Goal: Task Accomplishment & Management: Complete application form

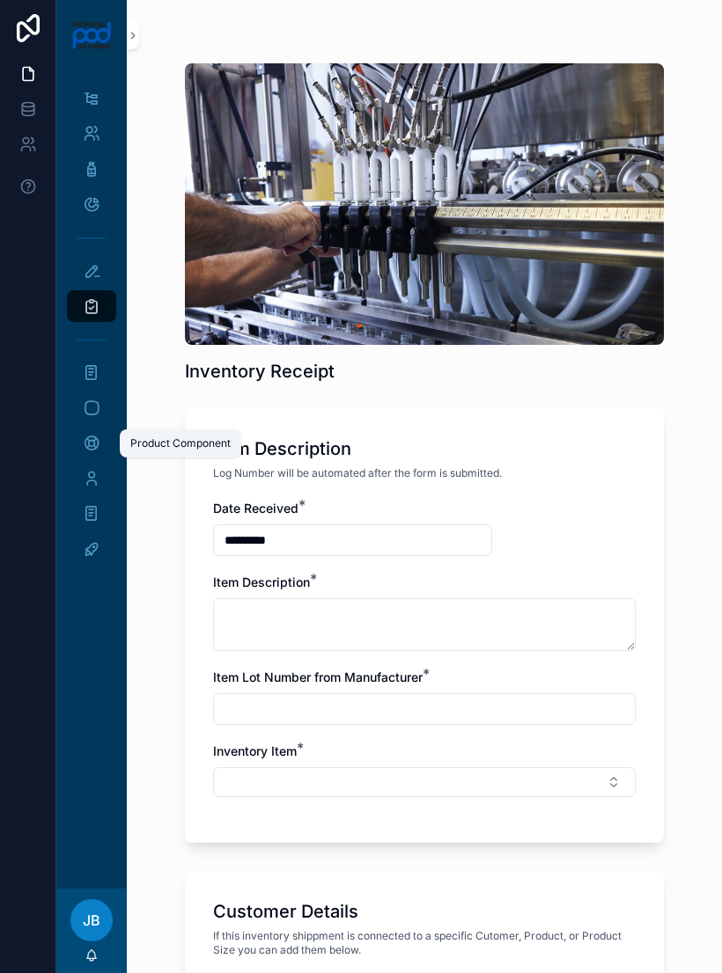
click at [138, 39] on icon "scrollable content" at bounding box center [133, 35] width 12 height 13
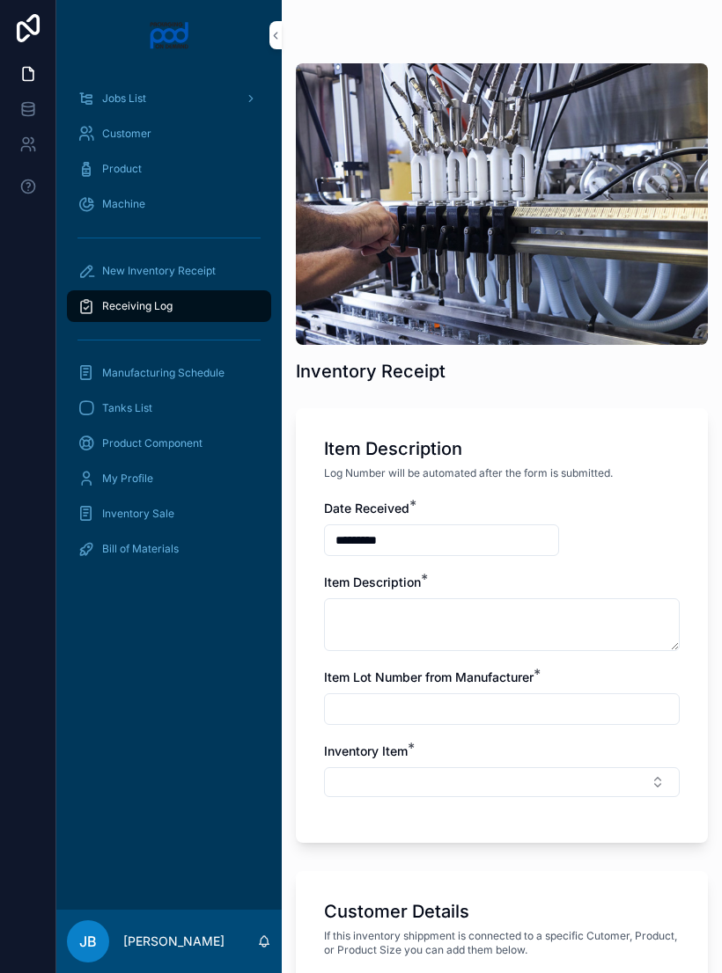
click at [207, 297] on div "Receiving Log" at bounding box center [168, 306] width 183 height 28
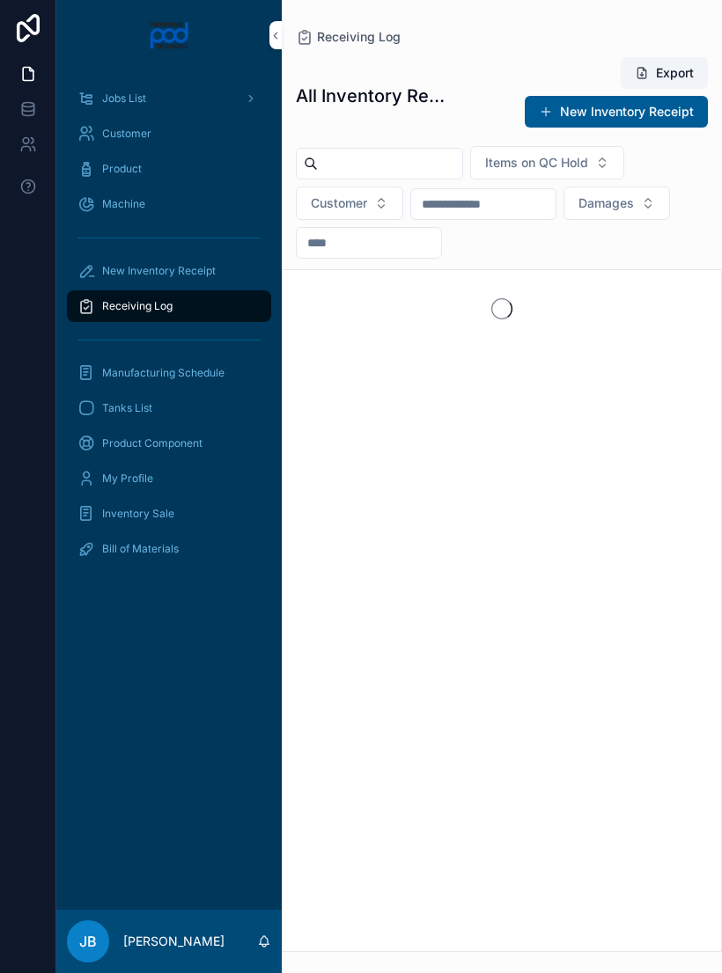
click at [209, 310] on div "Receiving Log" at bounding box center [168, 306] width 183 height 28
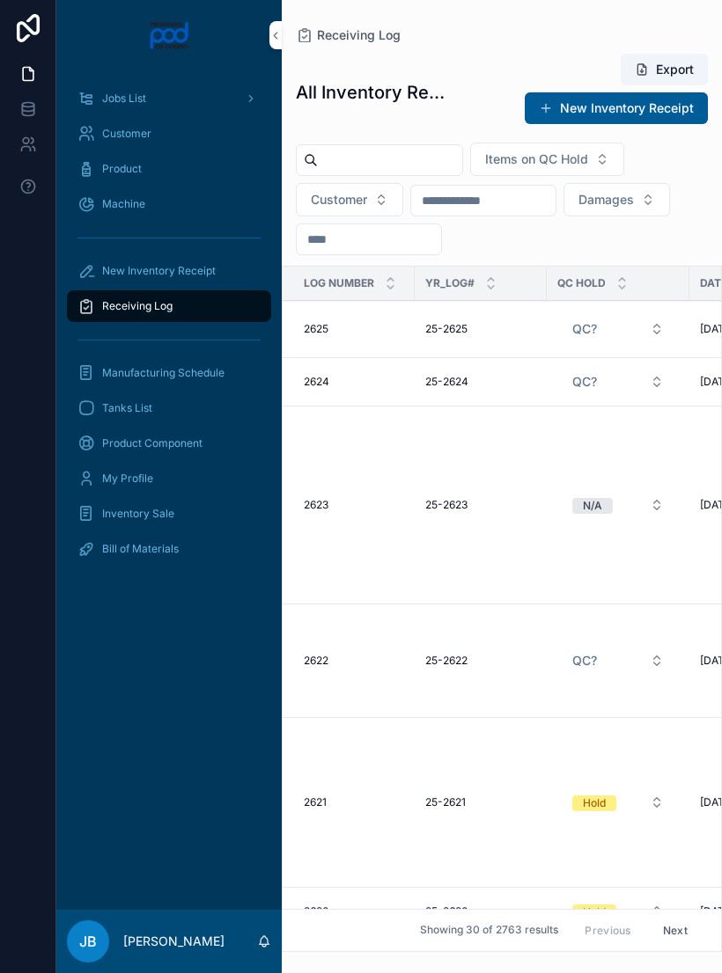
click at [182, 261] on div "New Inventory Receipt" at bounding box center [168, 271] width 183 height 28
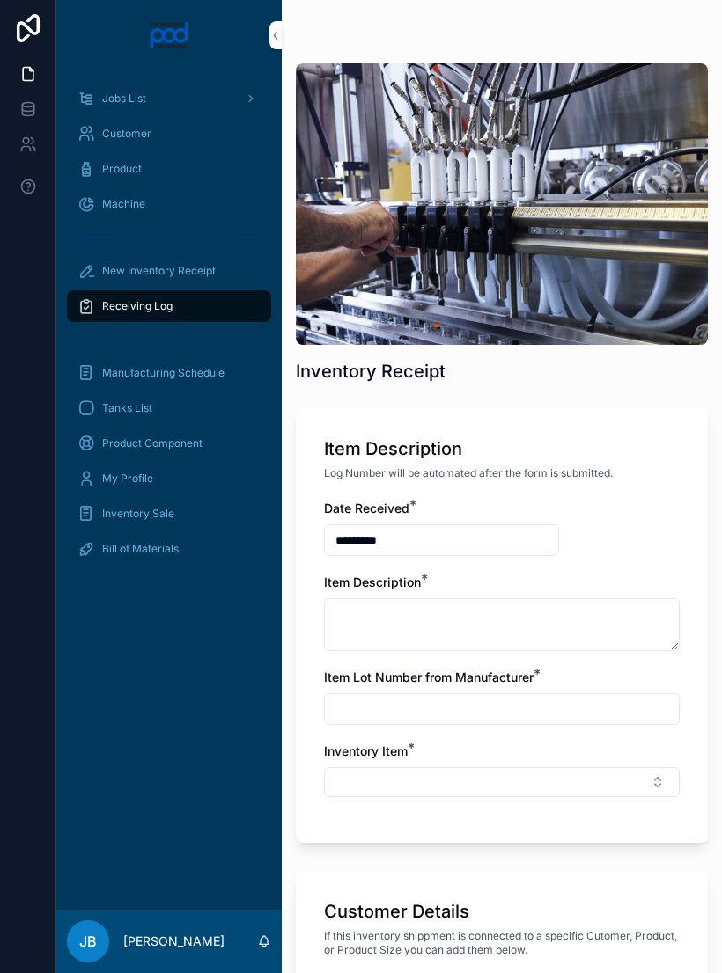
click at [197, 264] on span "New Inventory Receipt" at bounding box center [159, 271] width 114 height 14
click at [199, 294] on div "Receiving Log" at bounding box center [168, 306] width 183 height 28
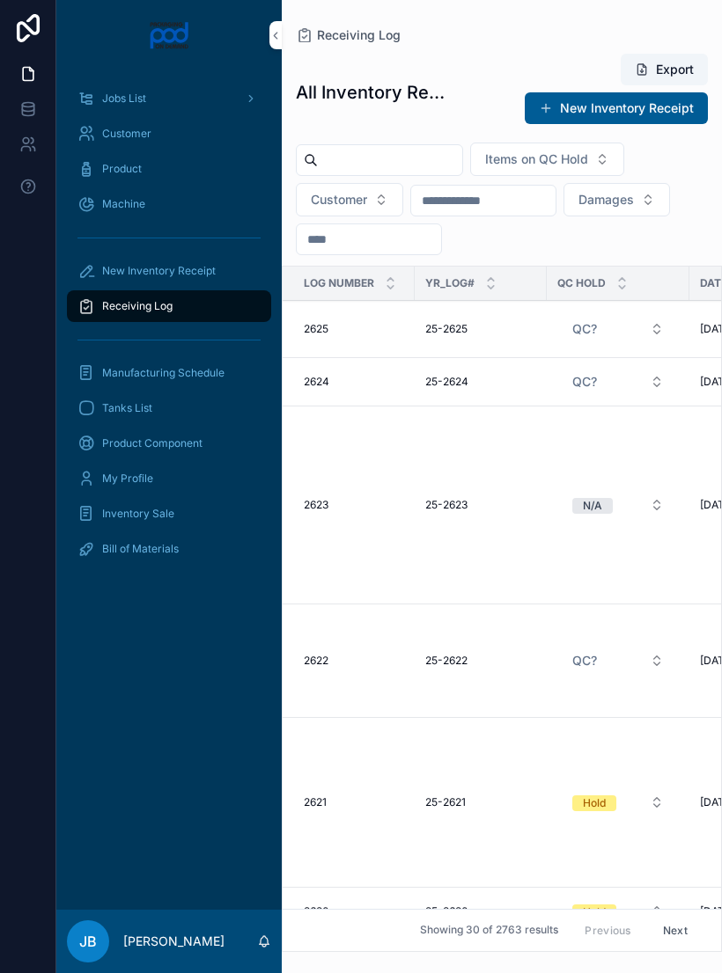
click at [197, 307] on div "Receiving Log" at bounding box center [168, 306] width 183 height 28
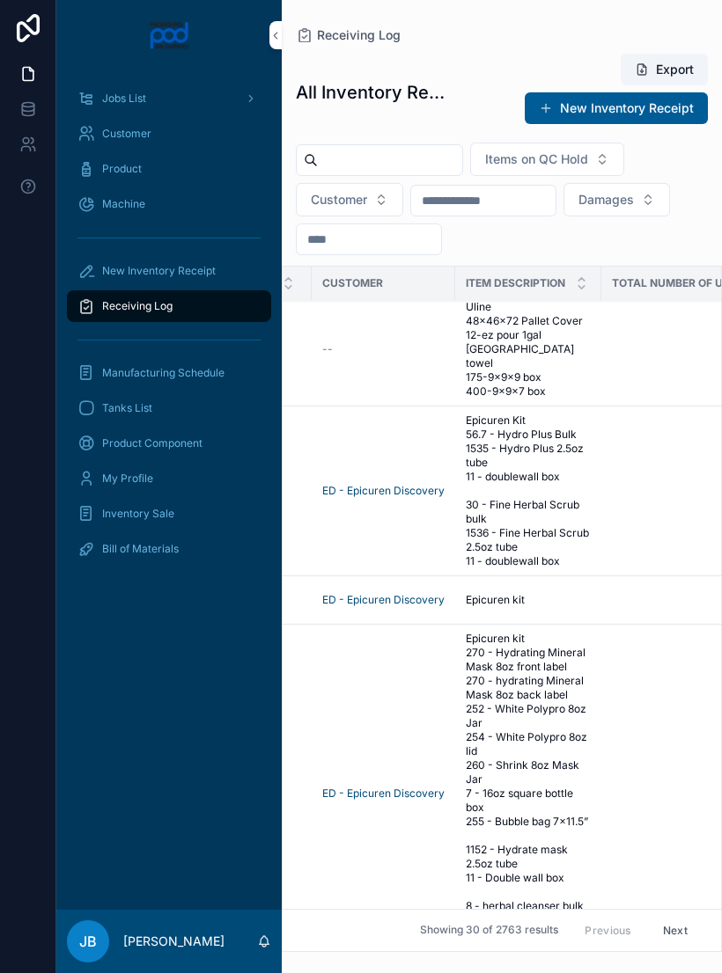
scroll to position [313, 509]
